Goal: Share content: Share content

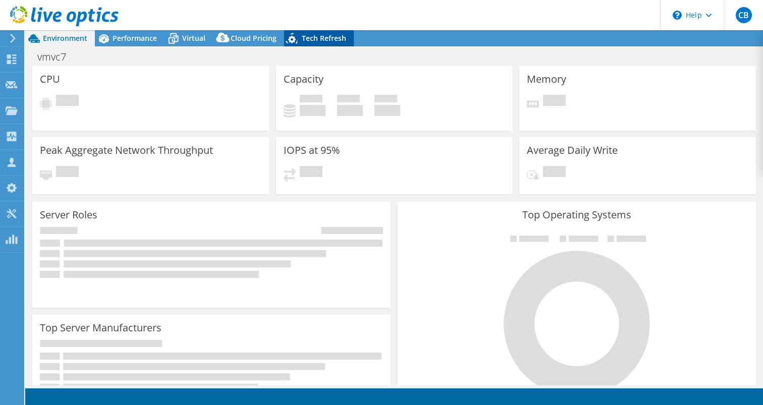
click at [333, 39] on span "Tech Refresh" at bounding box center [324, 38] width 44 height 10
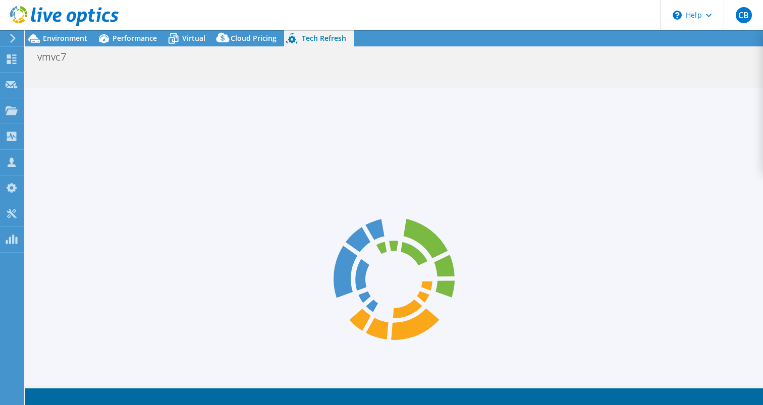
select select "USEast"
select select "USD"
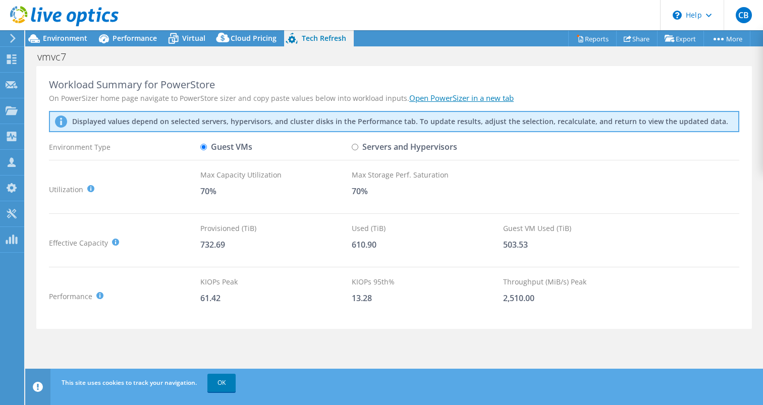
click at [460, 100] on link "Open PowerSizer in a new tab" at bounding box center [461, 98] width 104 height 10
click at [357, 146] on input "Servers and Hypervisors" at bounding box center [355, 147] width 7 height 7
radio input "true"
click at [212, 143] on label "Guest VMs" at bounding box center [226, 147] width 52 height 18
click at [207, 144] on input "Guest VMs" at bounding box center [203, 147] width 7 height 7
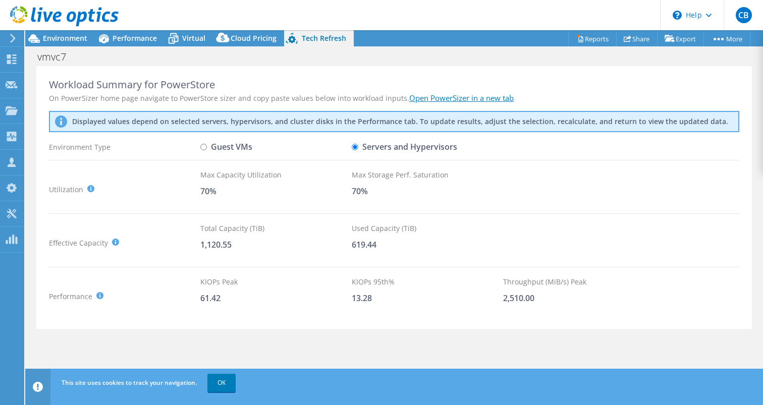
radio input "true"
radio input "false"
click at [73, 35] on span "Environment" at bounding box center [65, 38] width 44 height 10
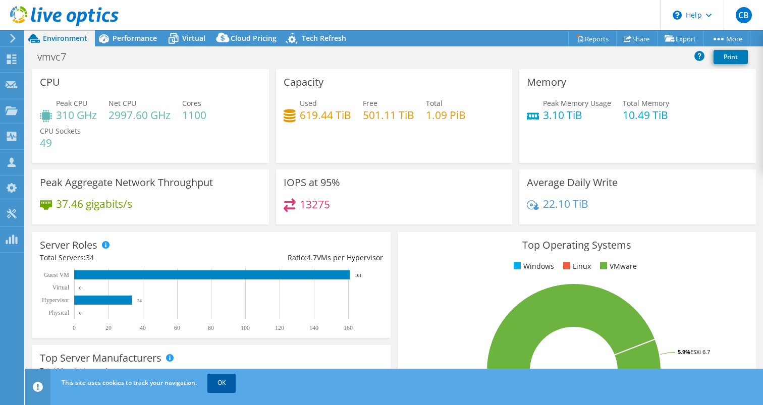
click at [225, 377] on link "OK" at bounding box center [221, 383] width 28 height 18
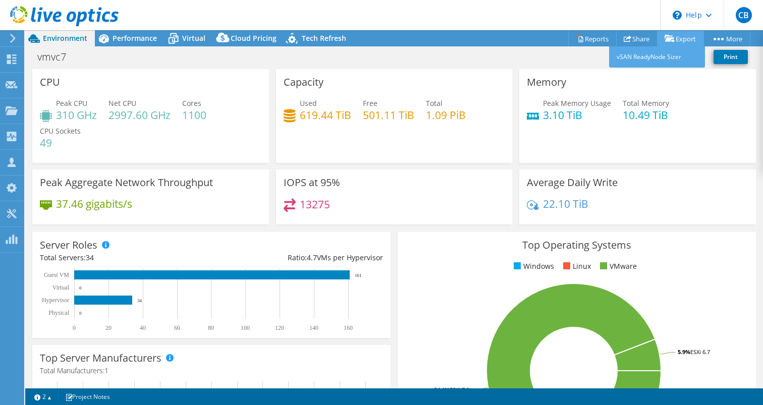
click at [694, 38] on link "Export" at bounding box center [680, 39] width 47 height 16
click at [636, 39] on link "Share" at bounding box center [636, 39] width 41 height 16
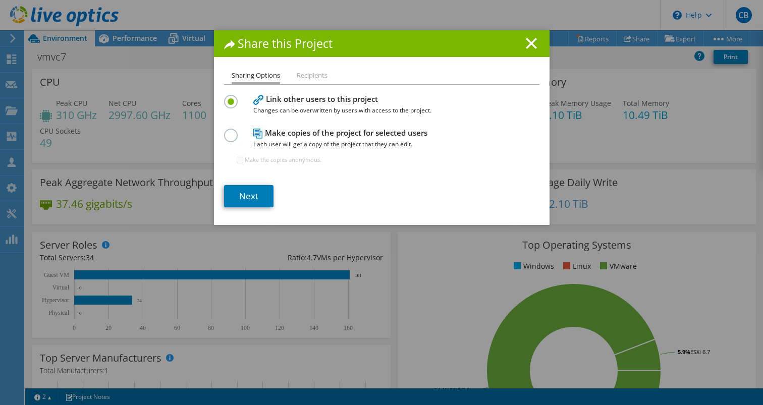
click at [268, 132] on h4 "Make copies of the project for selected users Each user will get a copy of the …" at bounding box center [379, 138] width 252 height 23
click at [232, 131] on label at bounding box center [233, 130] width 18 height 3
click at [0, 0] on input "radio" at bounding box center [0, 0] width 0 height 0
click at [242, 199] on link "Next" at bounding box center [248, 196] width 49 height 22
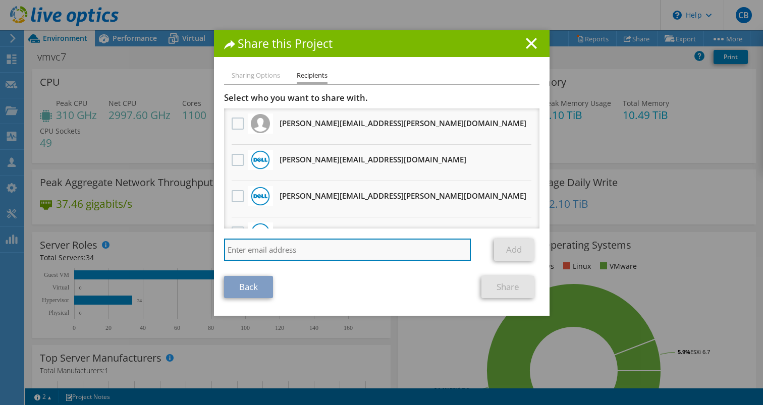
click at [338, 255] on input "search" at bounding box center [347, 250] width 247 height 22
type input "b"
paste input "bhill@prescriptive.solutions"
type input "bhill@prescriptive.solutions"
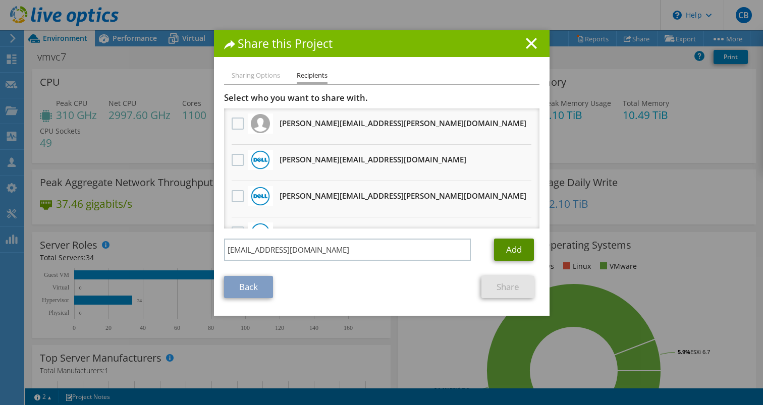
click at [515, 243] on link "Add" at bounding box center [514, 250] width 40 height 22
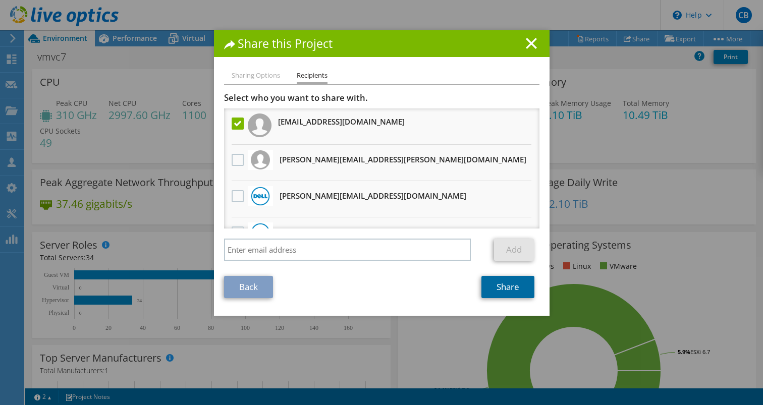
click at [503, 292] on link "Share" at bounding box center [508, 287] width 53 height 22
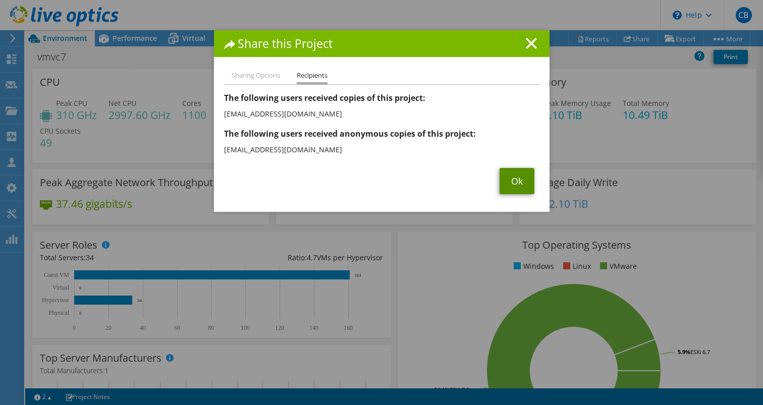
click at [517, 180] on link "Ok" at bounding box center [517, 181] width 35 height 26
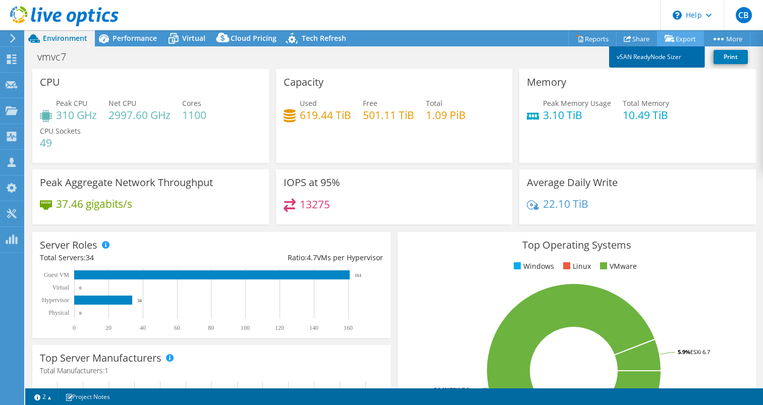
click at [662, 55] on link "vSAN ReadyNode Sizer" at bounding box center [657, 56] width 96 height 21
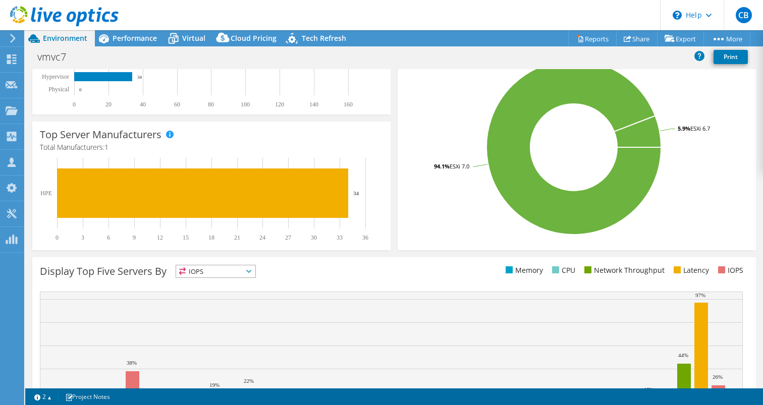
scroll to position [287, 0]
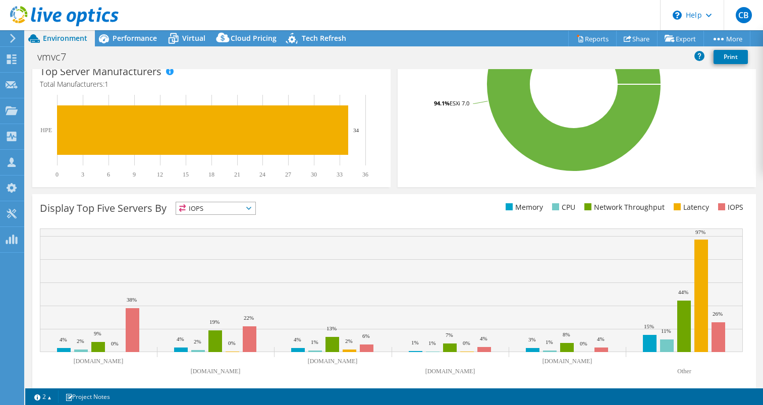
click at [255, 213] on span "IOPS" at bounding box center [215, 208] width 79 height 12
click at [263, 214] on div "Display Top Five Servers By IOPS IOPS" at bounding box center [217, 210] width 354 height 17
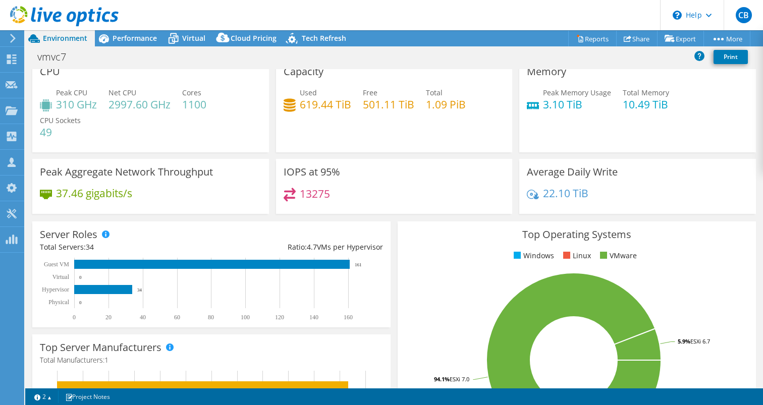
scroll to position [0, 0]
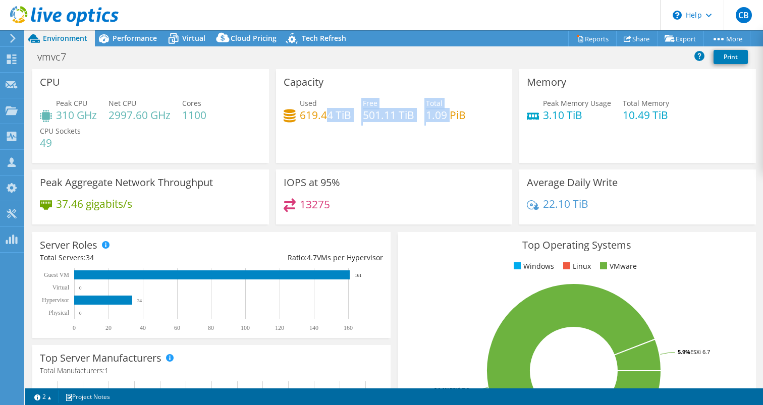
drag, startPoint x: 450, startPoint y: 118, endPoint x: 327, endPoint y: 114, distance: 123.8
click at [327, 113] on div "Used 619.44 TiB Free 501.11 TiB Total 1.09 PiB" at bounding box center [395, 114] width 222 height 33
click at [350, 82] on div "Capacity Used 619.44 TiB Free 501.11 TiB Total 1.09 PiB" at bounding box center [394, 116] width 237 height 94
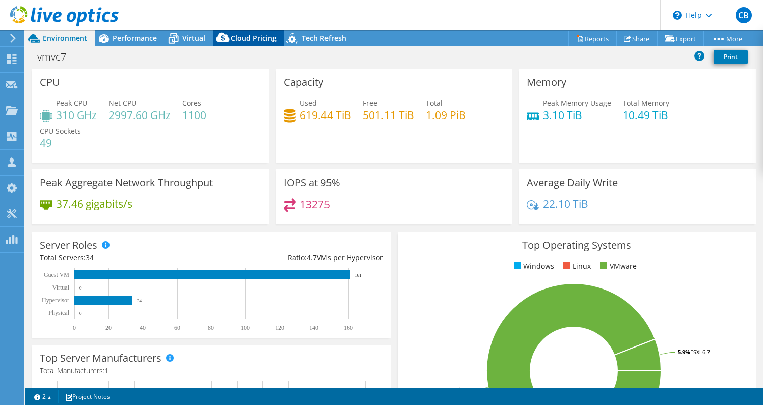
click at [251, 40] on span "Cloud Pricing" at bounding box center [254, 38] width 46 height 10
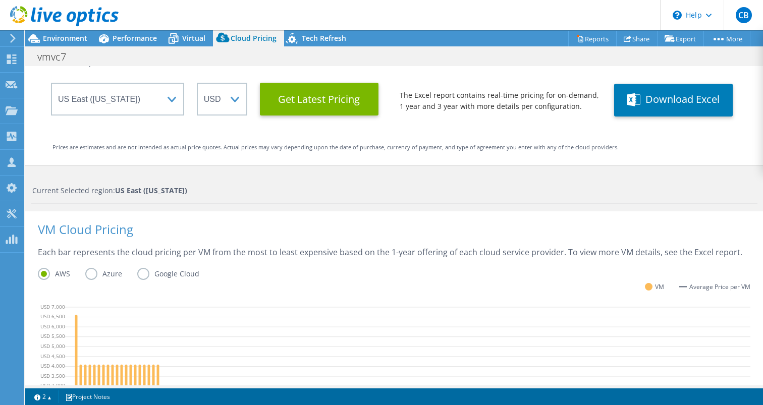
scroll to position [204, 0]
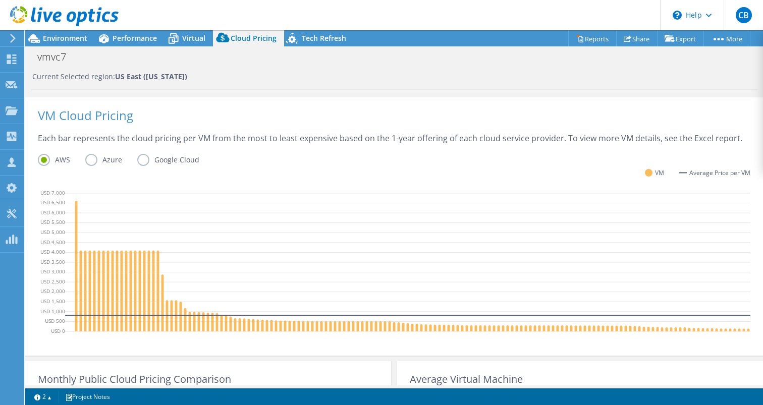
click at [87, 164] on label "Azure" at bounding box center [111, 160] width 52 height 12
click at [0, 0] on input "Azure" at bounding box center [0, 0] width 0 height 0
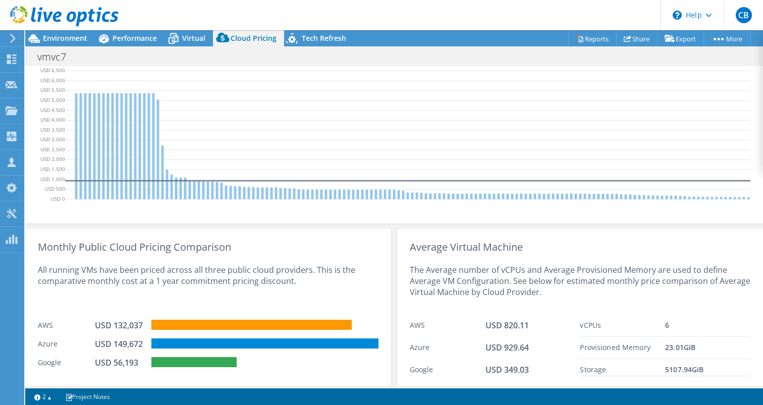
scroll to position [368, 0]
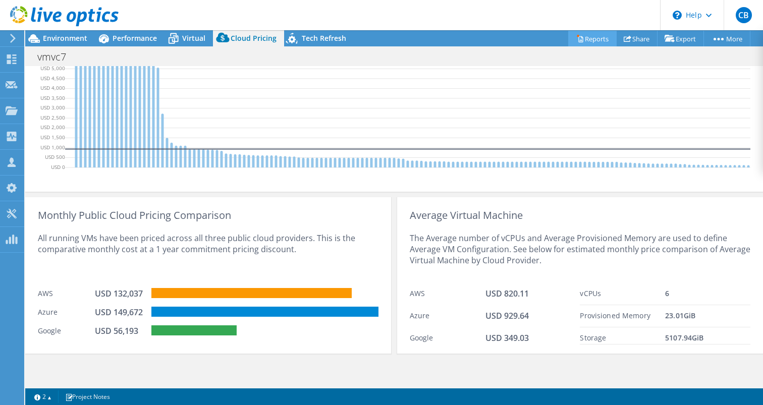
click at [589, 41] on link "Reports" at bounding box center [592, 39] width 48 height 16
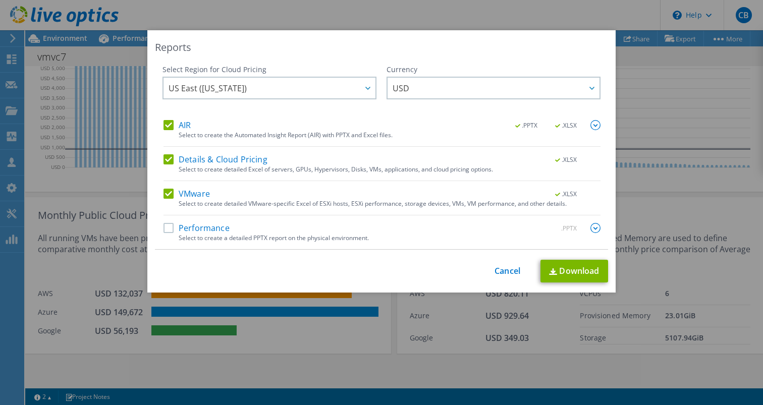
click at [574, 197] on span ".XLSX" at bounding box center [567, 194] width 38 height 7
click at [558, 194] on span ".XLSX" at bounding box center [567, 194] width 38 height 7
click at [576, 191] on span ".XLSX" at bounding box center [567, 194] width 38 height 7
click at [166, 230] on label "Performance" at bounding box center [197, 228] width 66 height 10
click at [0, 0] on input "Performance" at bounding box center [0, 0] width 0 height 0
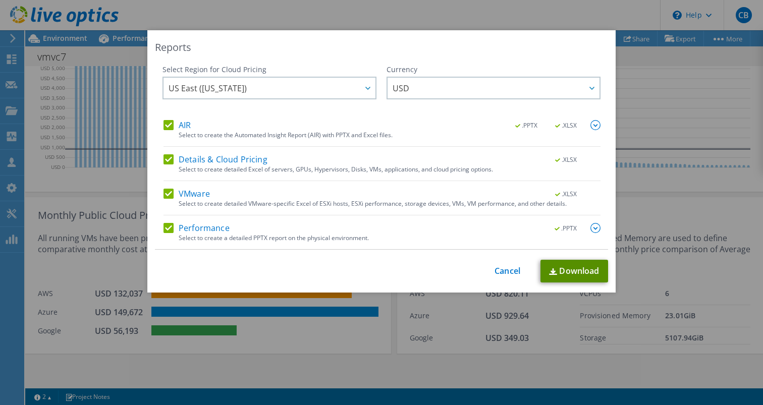
click at [569, 276] on link "Download" at bounding box center [575, 271] width 68 height 23
click at [658, 336] on div "Reports Select Region for Cloud Pricing Asia Pacific (Hong Kong) Asia Pacific (…" at bounding box center [381, 202] width 763 height 345
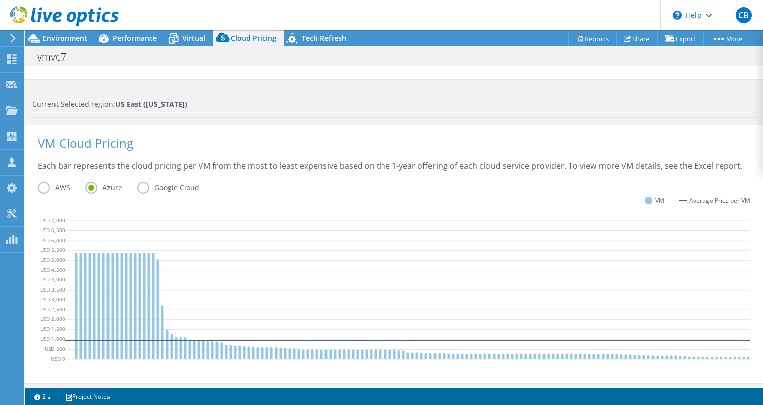
scroll to position [154, 0]
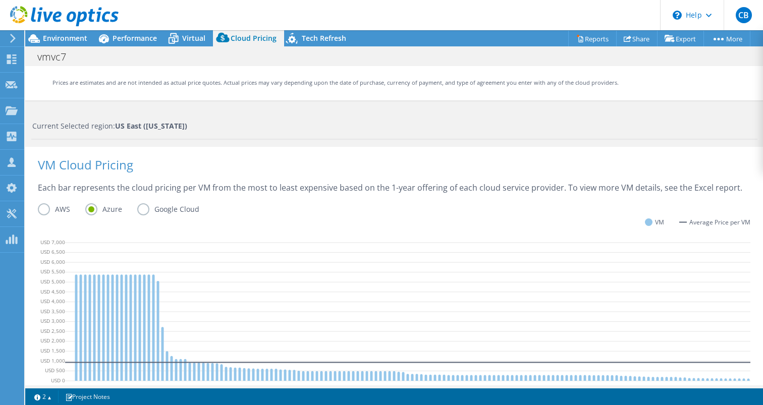
click at [143, 210] on label "Google Cloud" at bounding box center [175, 209] width 77 height 12
click at [0, 0] on input "Google Cloud" at bounding box center [0, 0] width 0 height 0
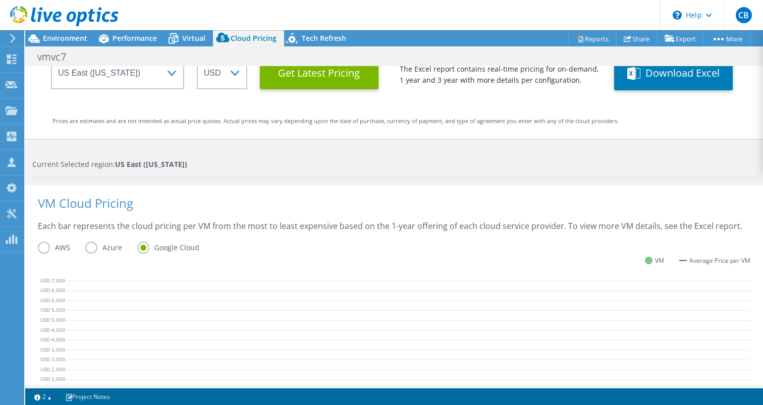
scroll to position [185, 0]
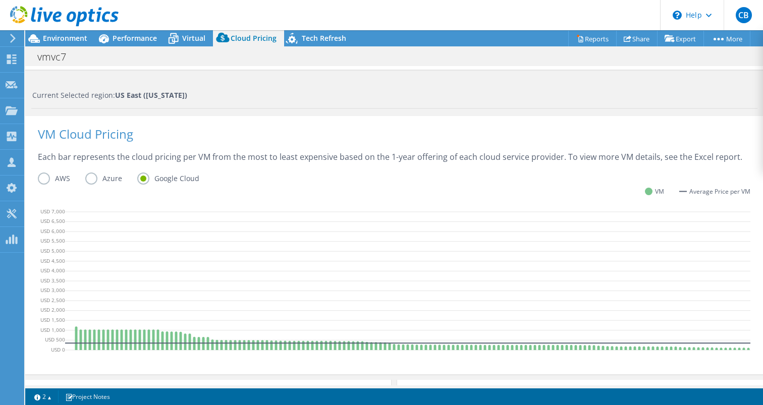
click at [107, 177] on label "Azure" at bounding box center [111, 179] width 52 height 12
click at [0, 0] on input "Azure" at bounding box center [0, 0] width 0 height 0
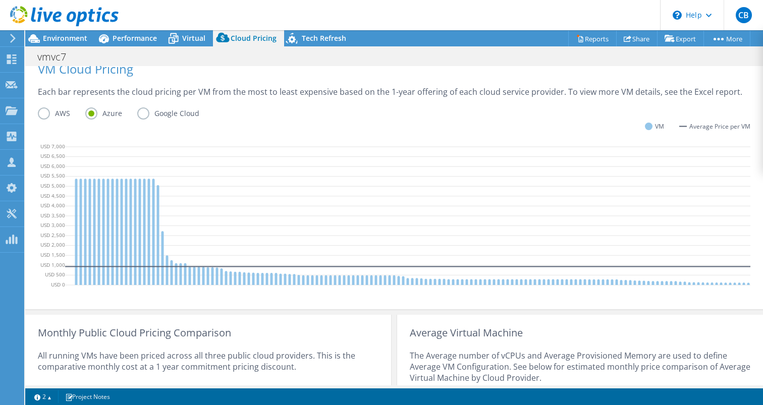
scroll to position [243, 0]
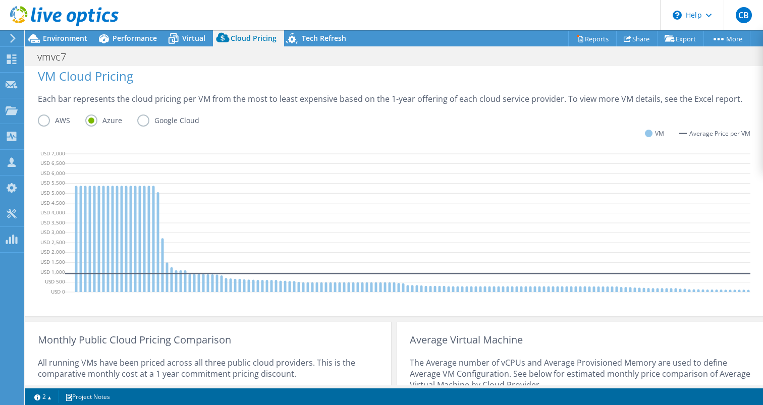
click at [144, 121] on label "Google Cloud" at bounding box center [175, 121] width 77 height 12
click at [0, 0] on input "Google Cloud" at bounding box center [0, 0] width 0 height 0
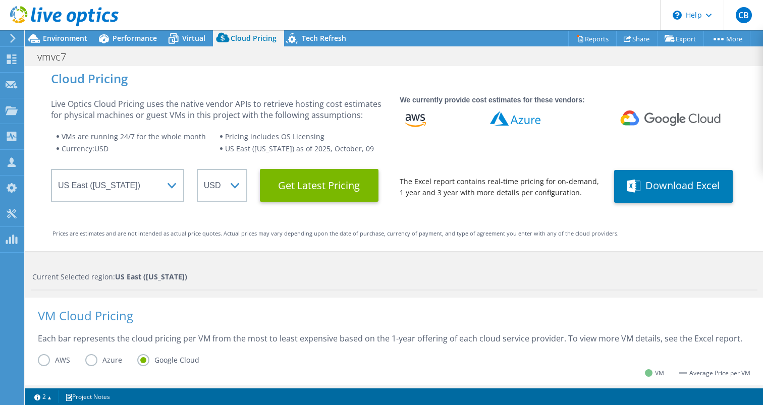
scroll to position [0, 0]
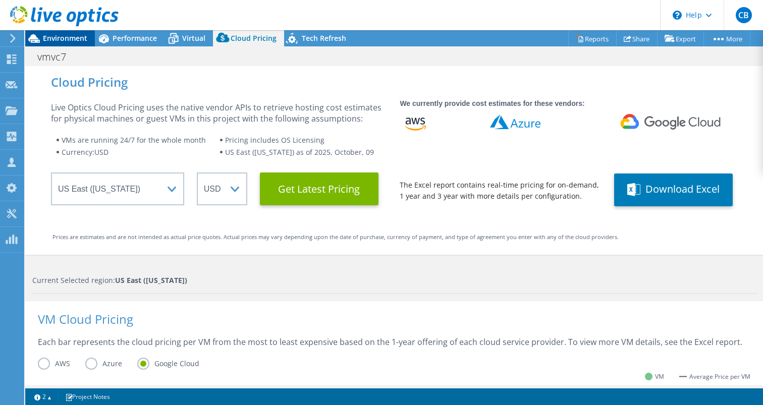
click at [68, 40] on span "Environment" at bounding box center [65, 38] width 44 height 10
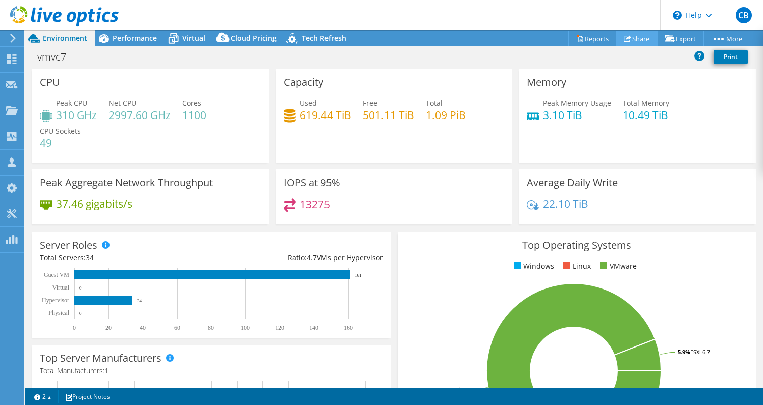
click at [636, 33] on link "Share" at bounding box center [636, 39] width 41 height 16
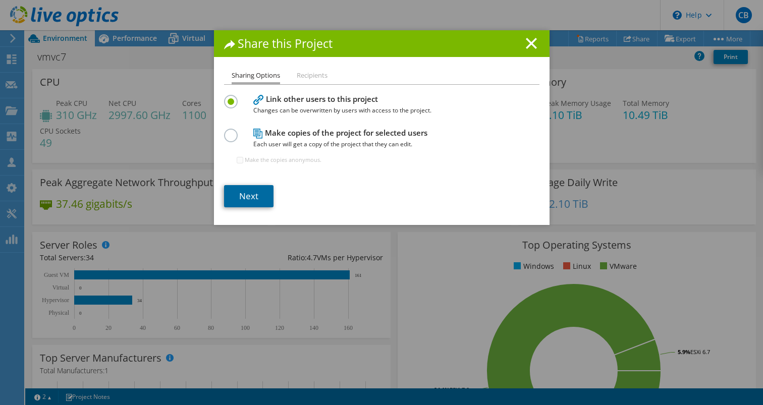
click at [244, 196] on link "Next" at bounding box center [248, 196] width 49 height 22
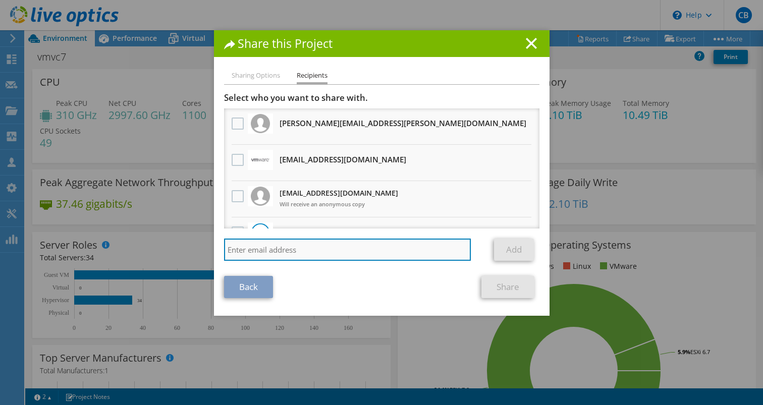
click at [275, 243] on input "search" at bounding box center [347, 250] width 247 height 22
paste input "bhill@prescriptive.biz"
type input "bhill@prescriptive.biz"
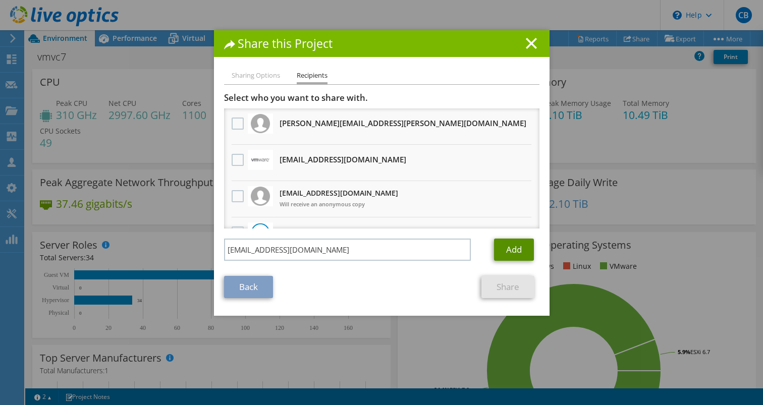
click at [517, 250] on link "Add" at bounding box center [514, 250] width 40 height 22
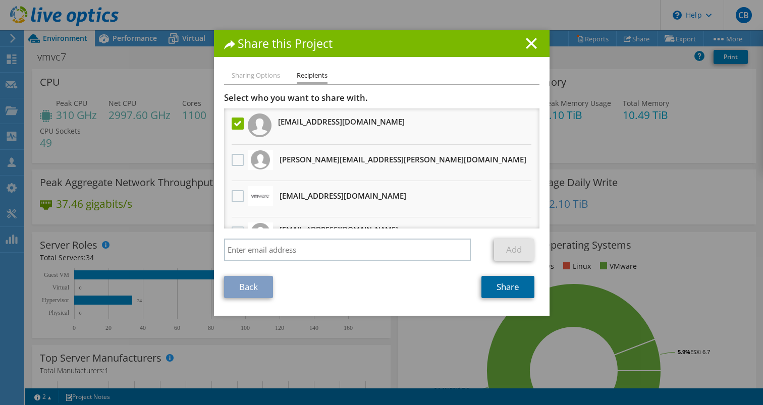
click at [511, 294] on link "Share" at bounding box center [508, 287] width 53 height 22
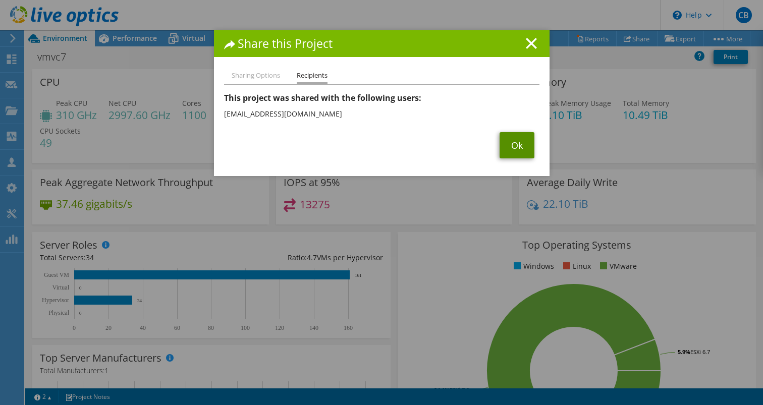
click at [520, 144] on link "Ok" at bounding box center [517, 145] width 35 height 26
